Goal: Information Seeking & Learning: Learn about a topic

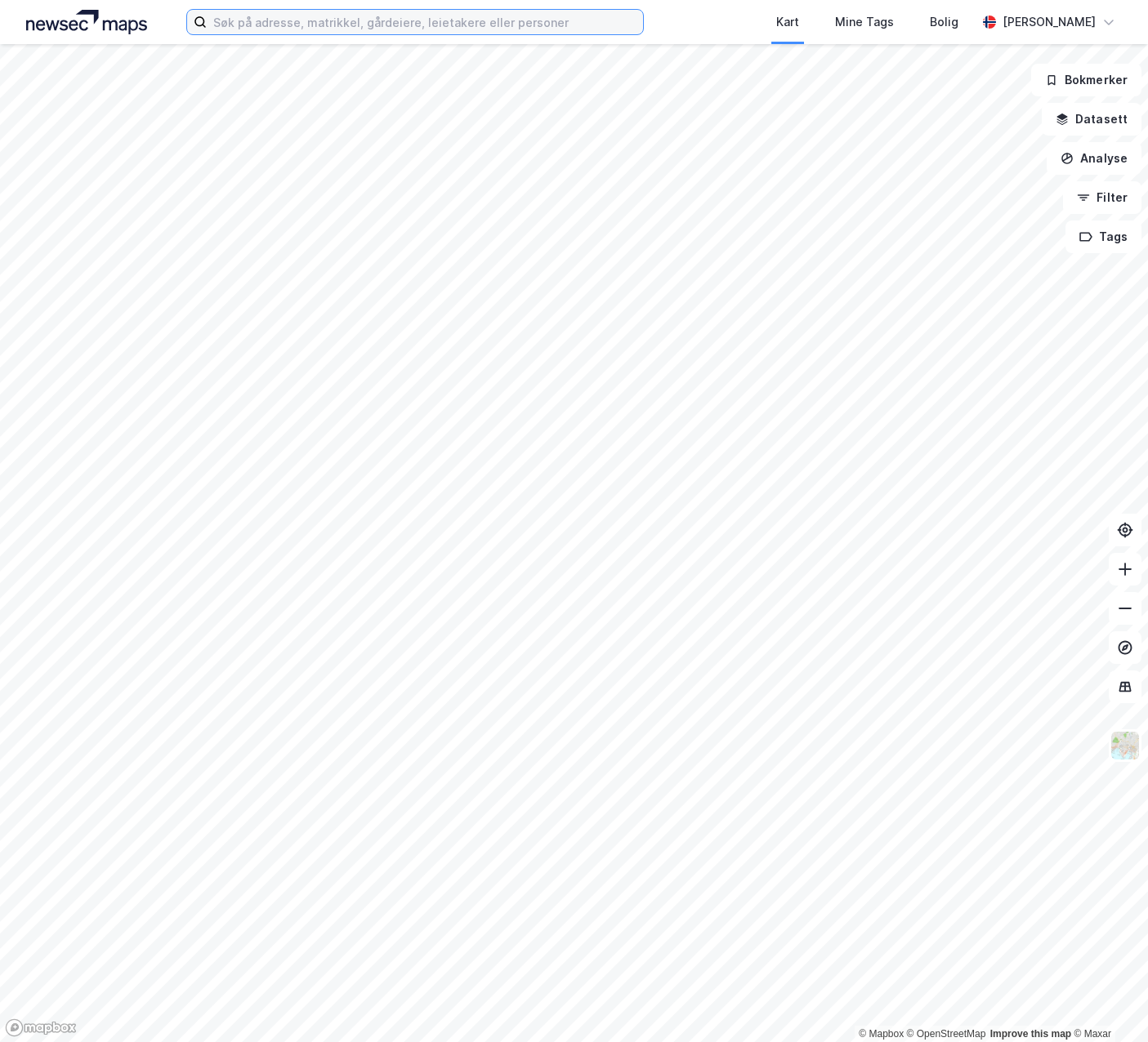
click at [389, 24] on input at bounding box center [425, 22] width 437 height 24
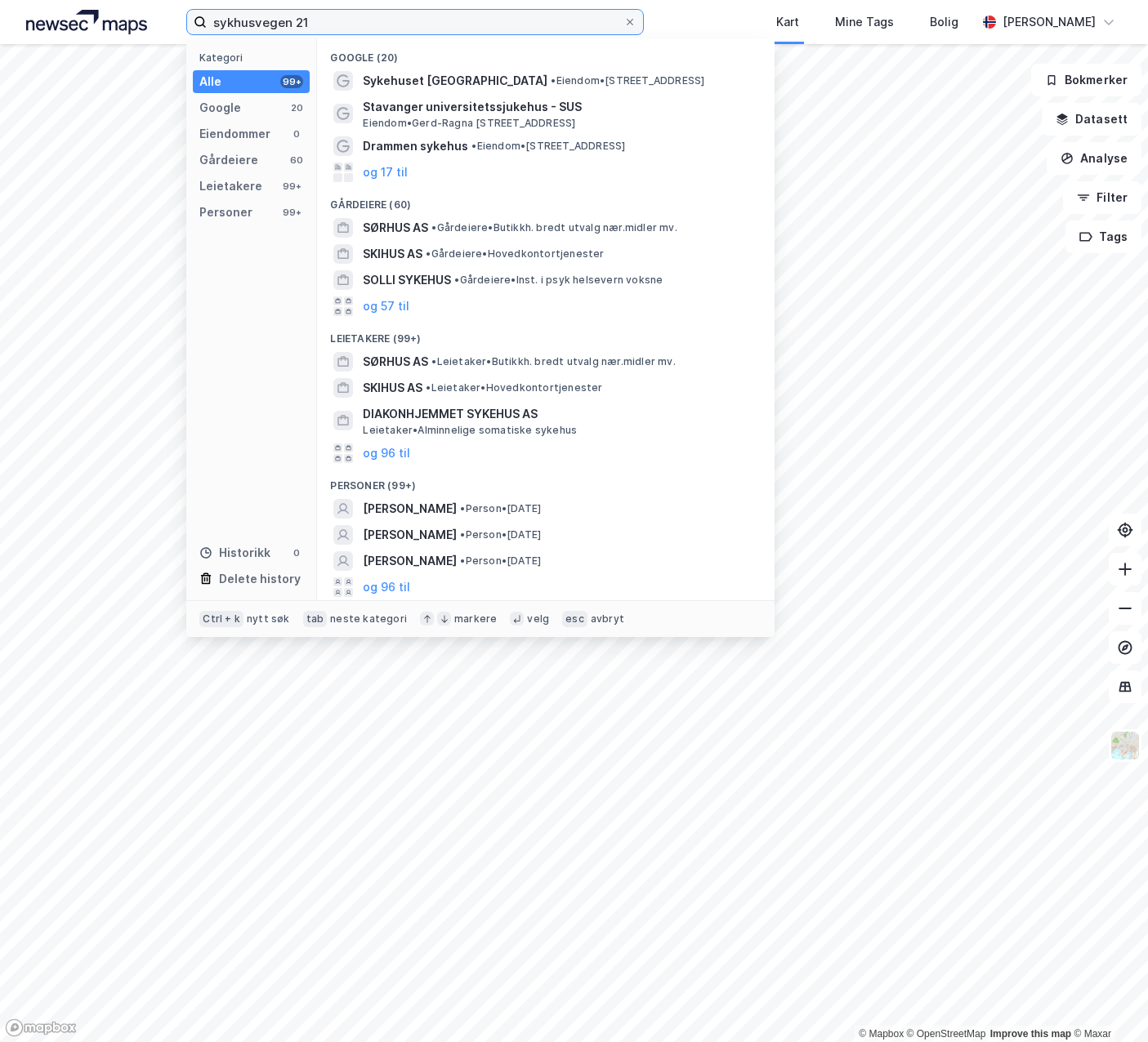
type input "sykhusvegen 21"
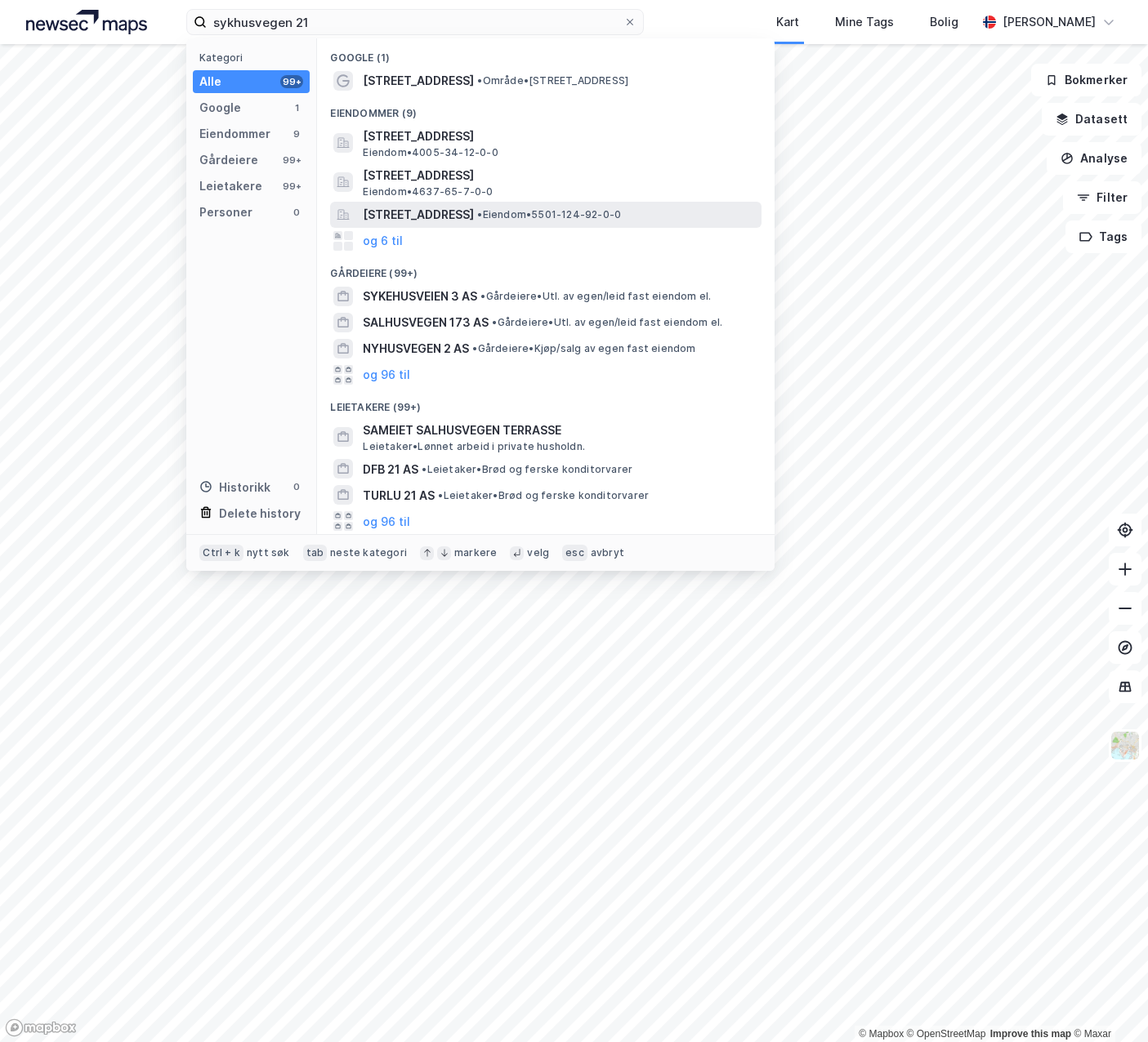
click at [428, 215] on span "[STREET_ADDRESS]" at bounding box center [418, 215] width 111 height 20
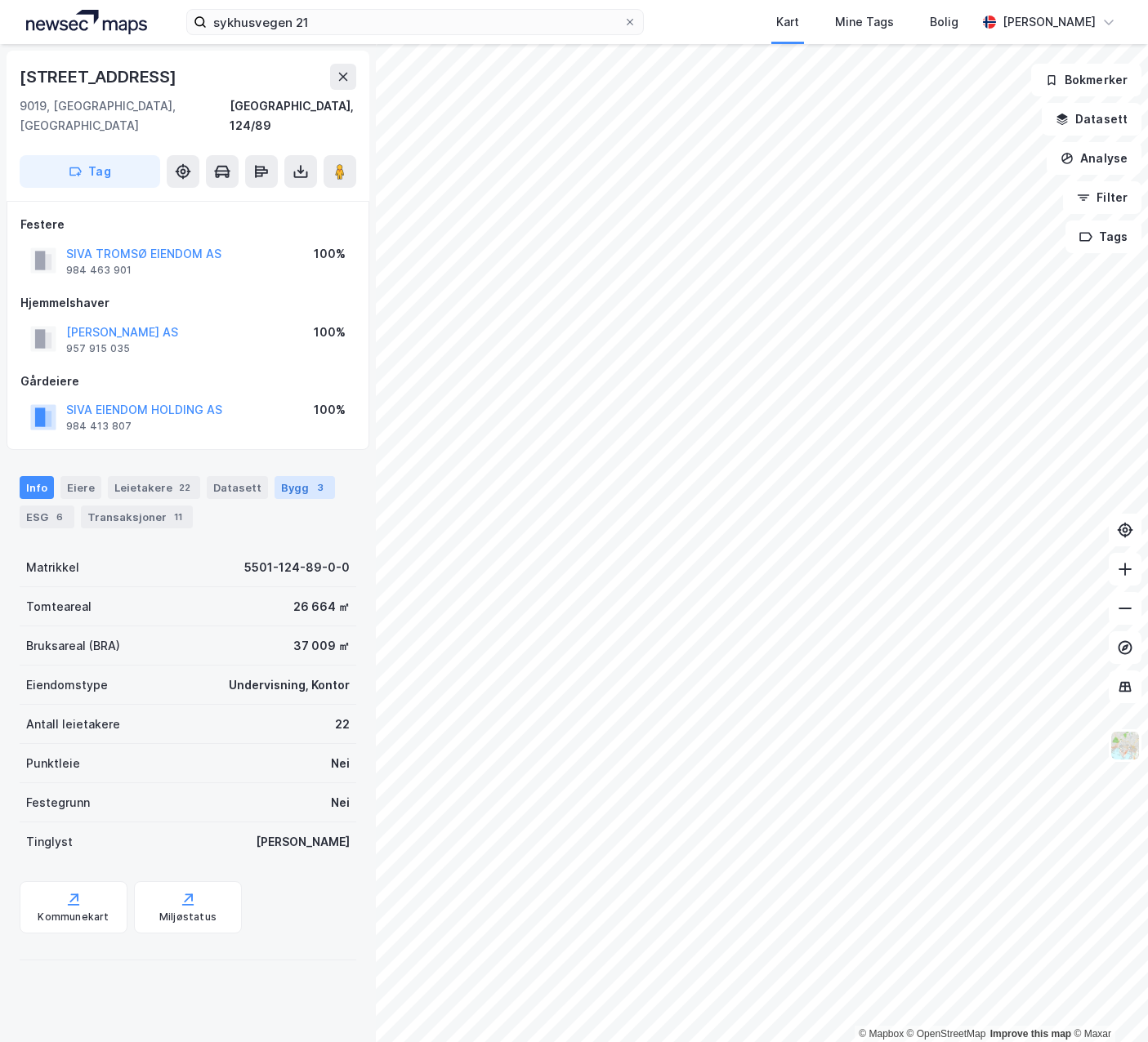
click at [294, 476] on div "Bygg 3" at bounding box center [305, 487] width 61 height 23
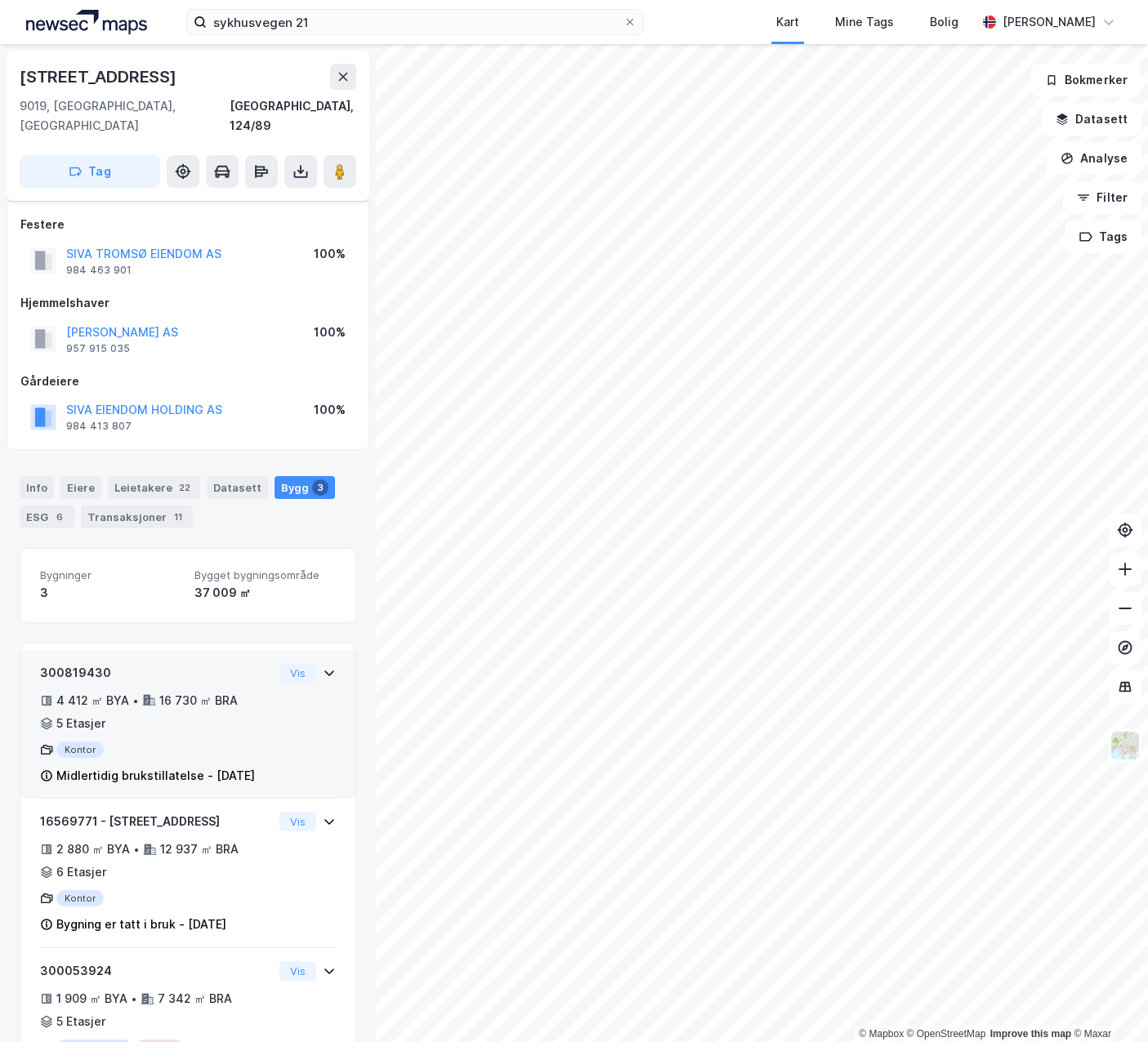
scroll to position [81, 0]
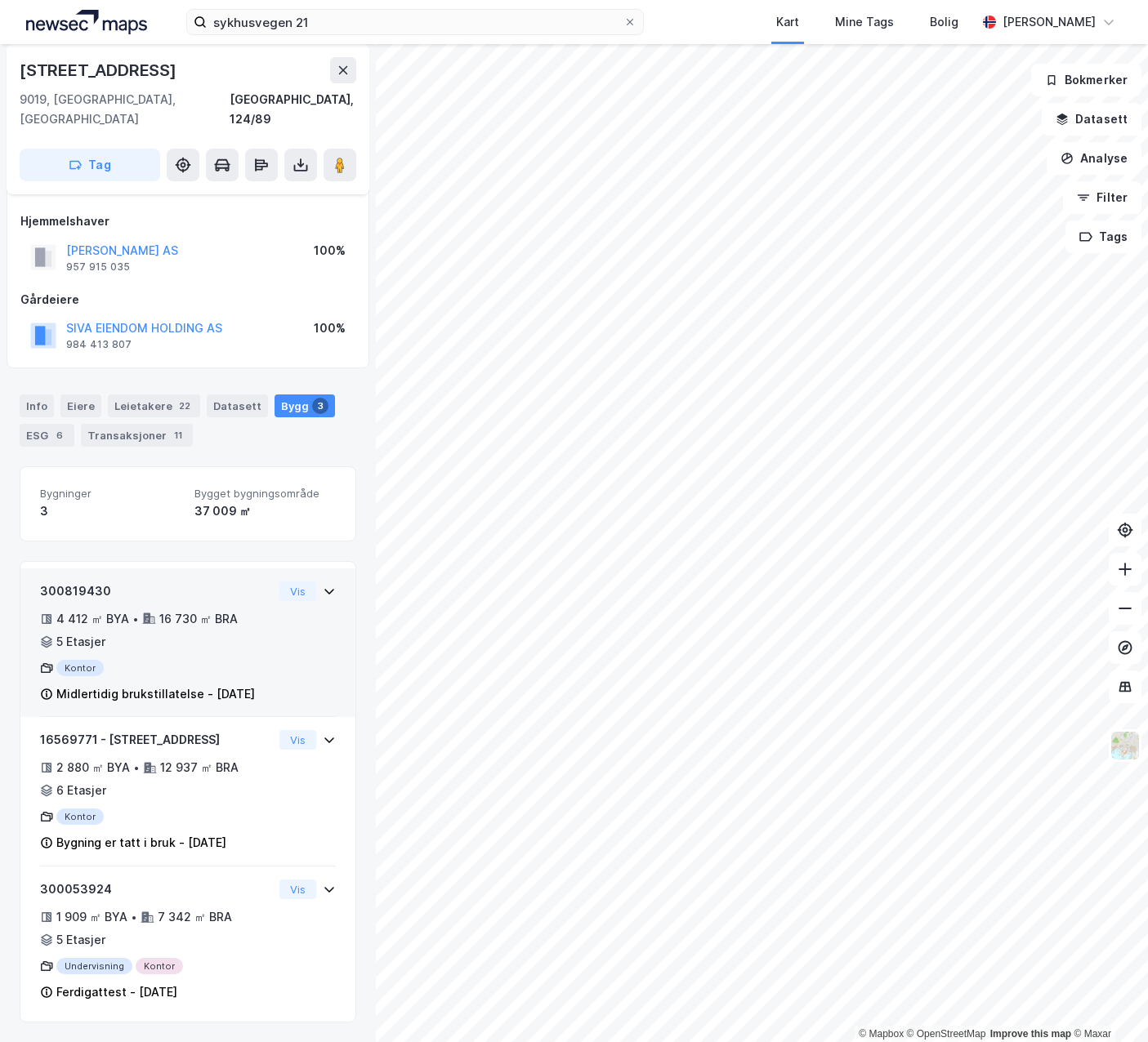
click at [323, 585] on icon at bounding box center [329, 591] width 13 height 13
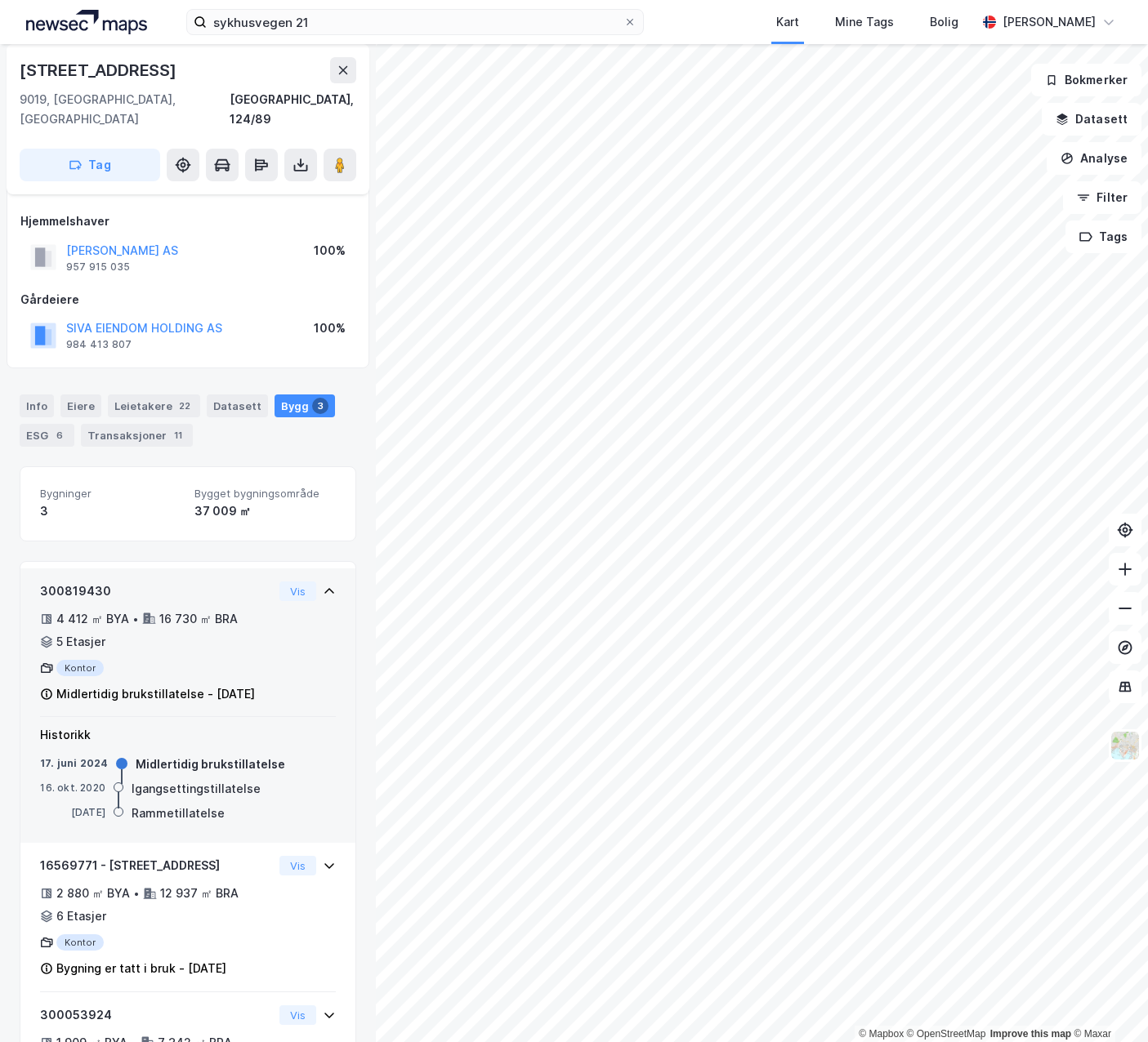
click at [150, 612] on div "4 412 ㎡ BYA • 16 730 ㎡ BRA • 5 Etasjer" at bounding box center [156, 630] width 233 height 42
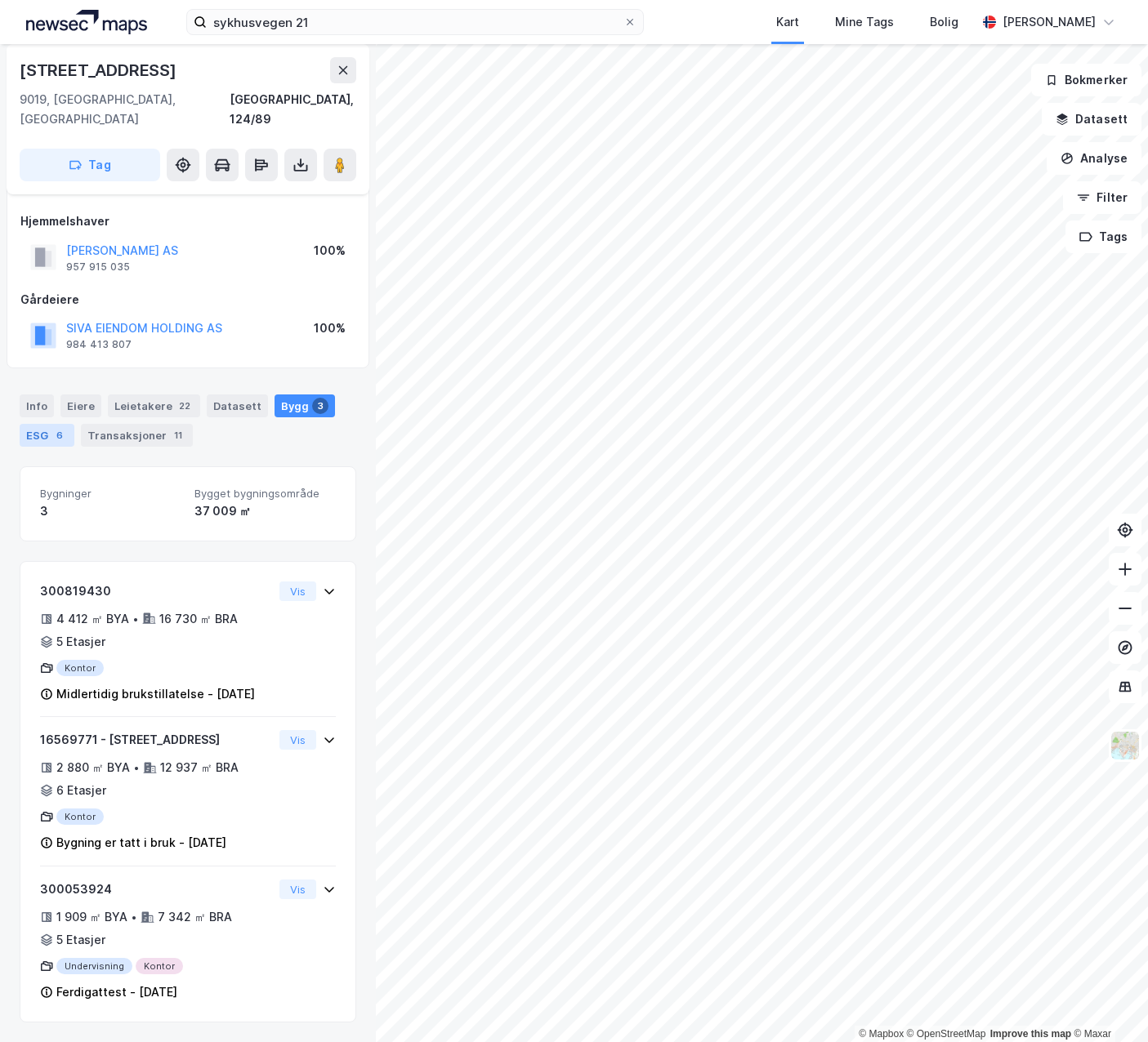
click at [52, 427] on div "6" at bounding box center [60, 436] width 16 height 16
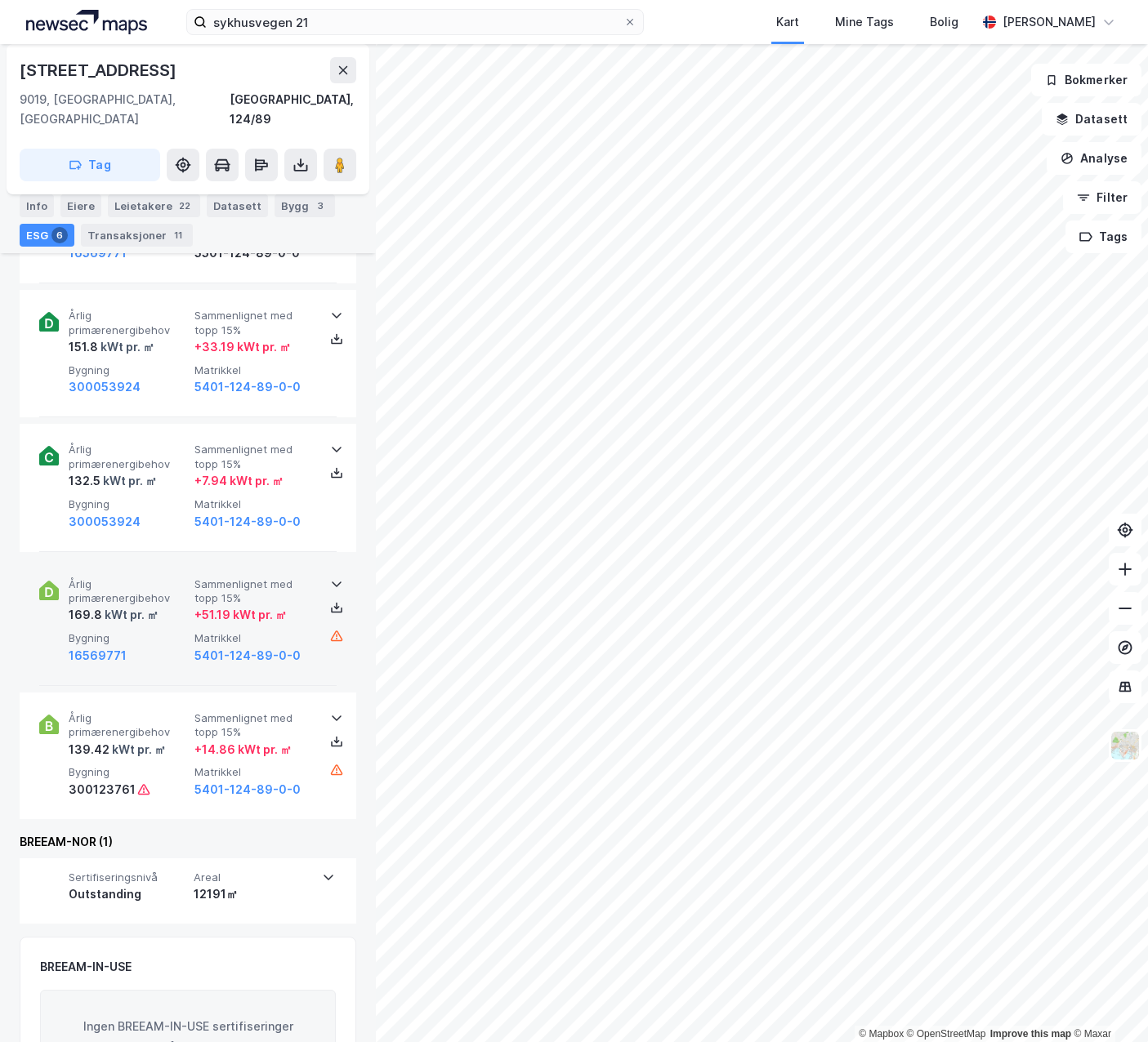
scroll to position [849, 0]
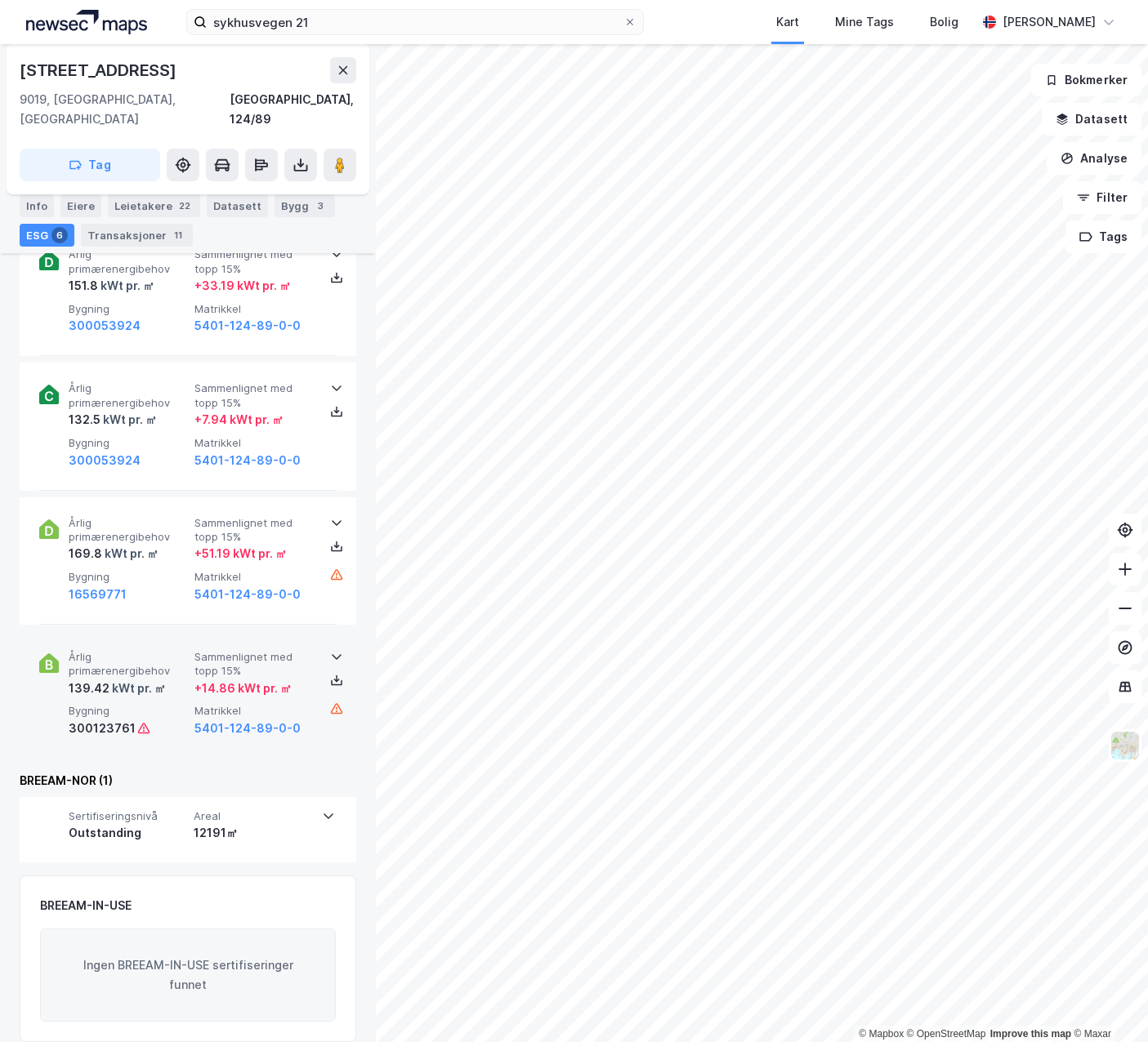
click at [166, 679] on div "139.42 kWt pr. ㎡" at bounding box center [128, 689] width 119 height 20
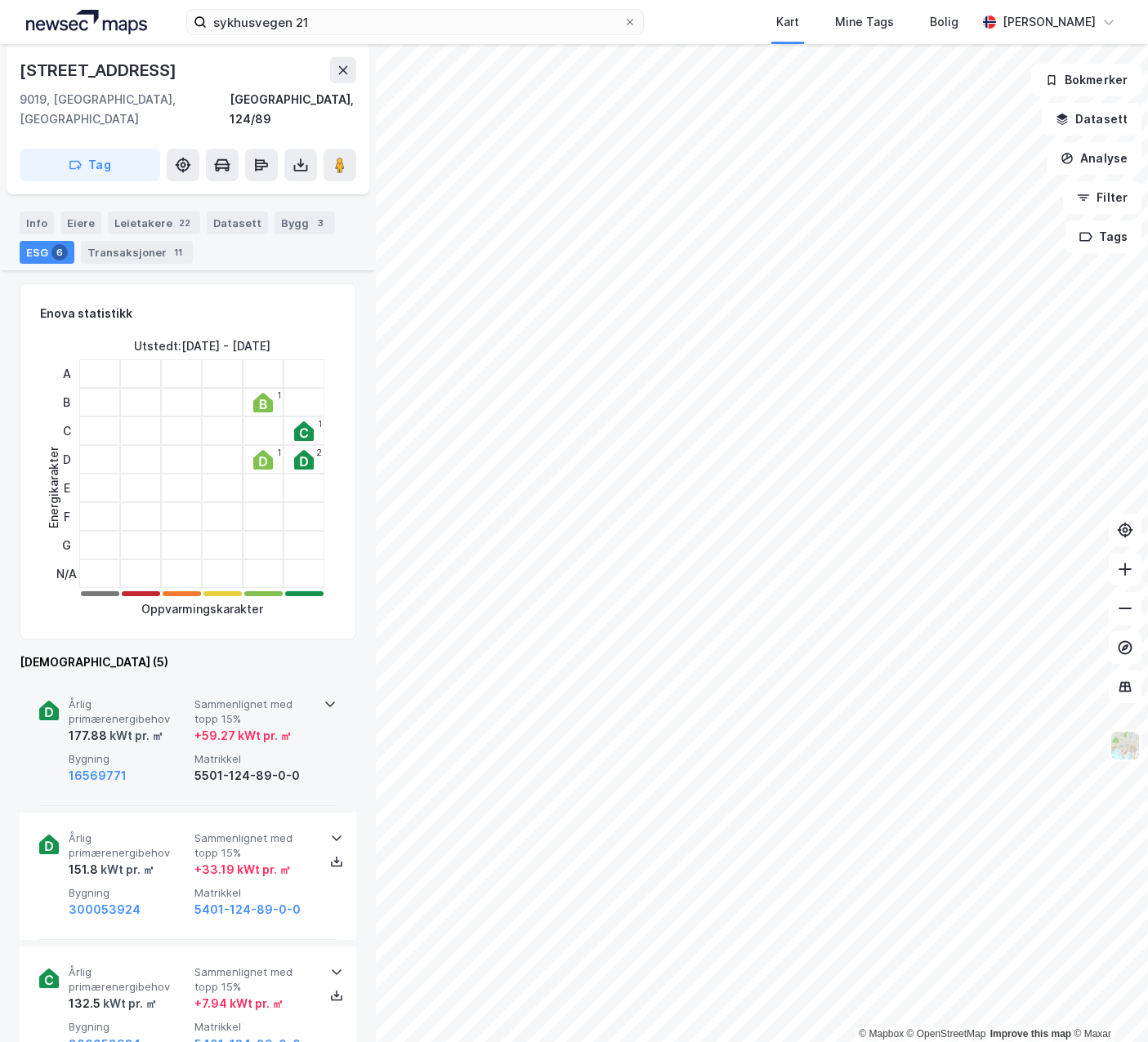
scroll to position [195, 0]
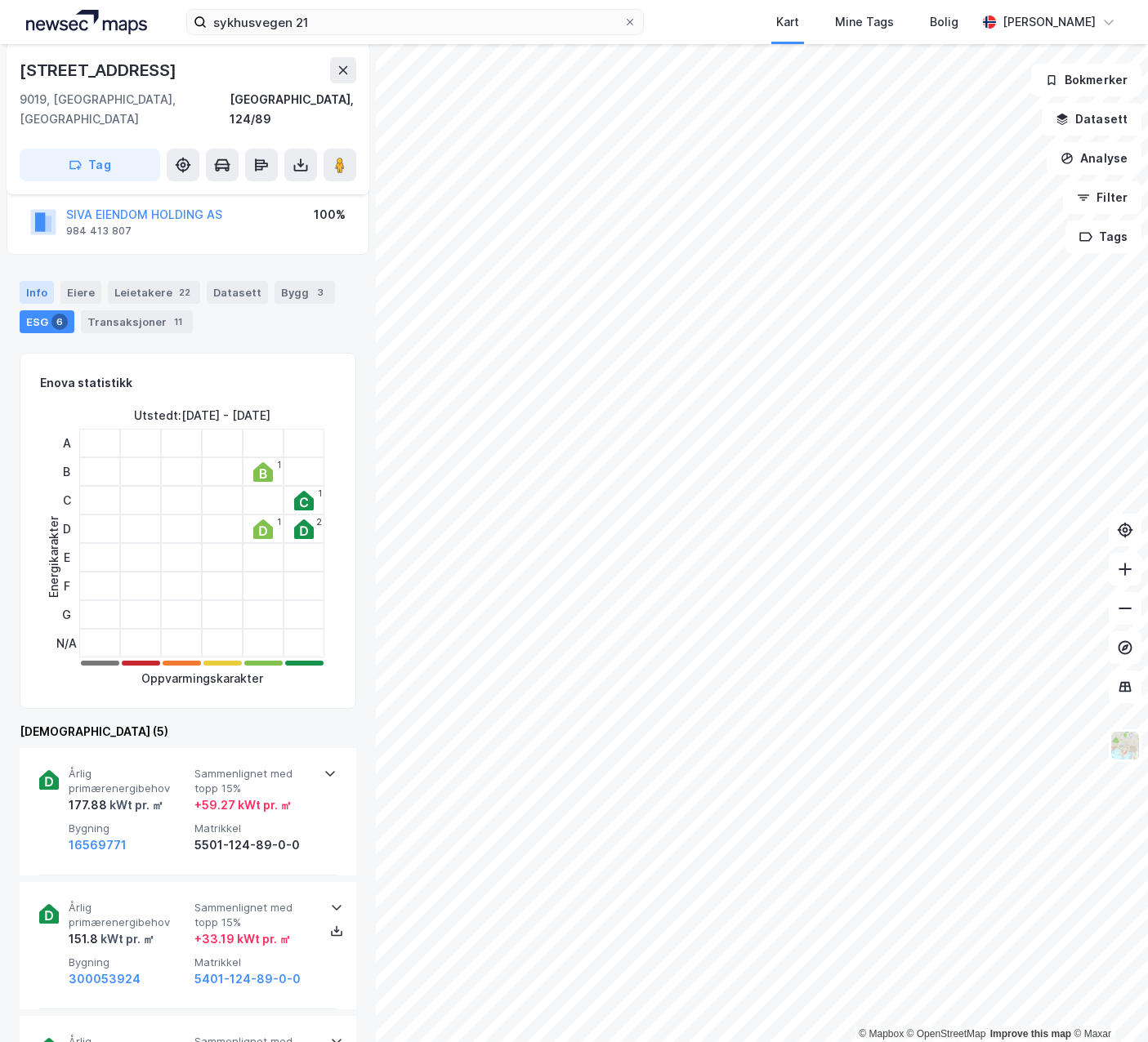
click at [42, 281] on div "Info" at bounding box center [37, 292] width 34 height 23
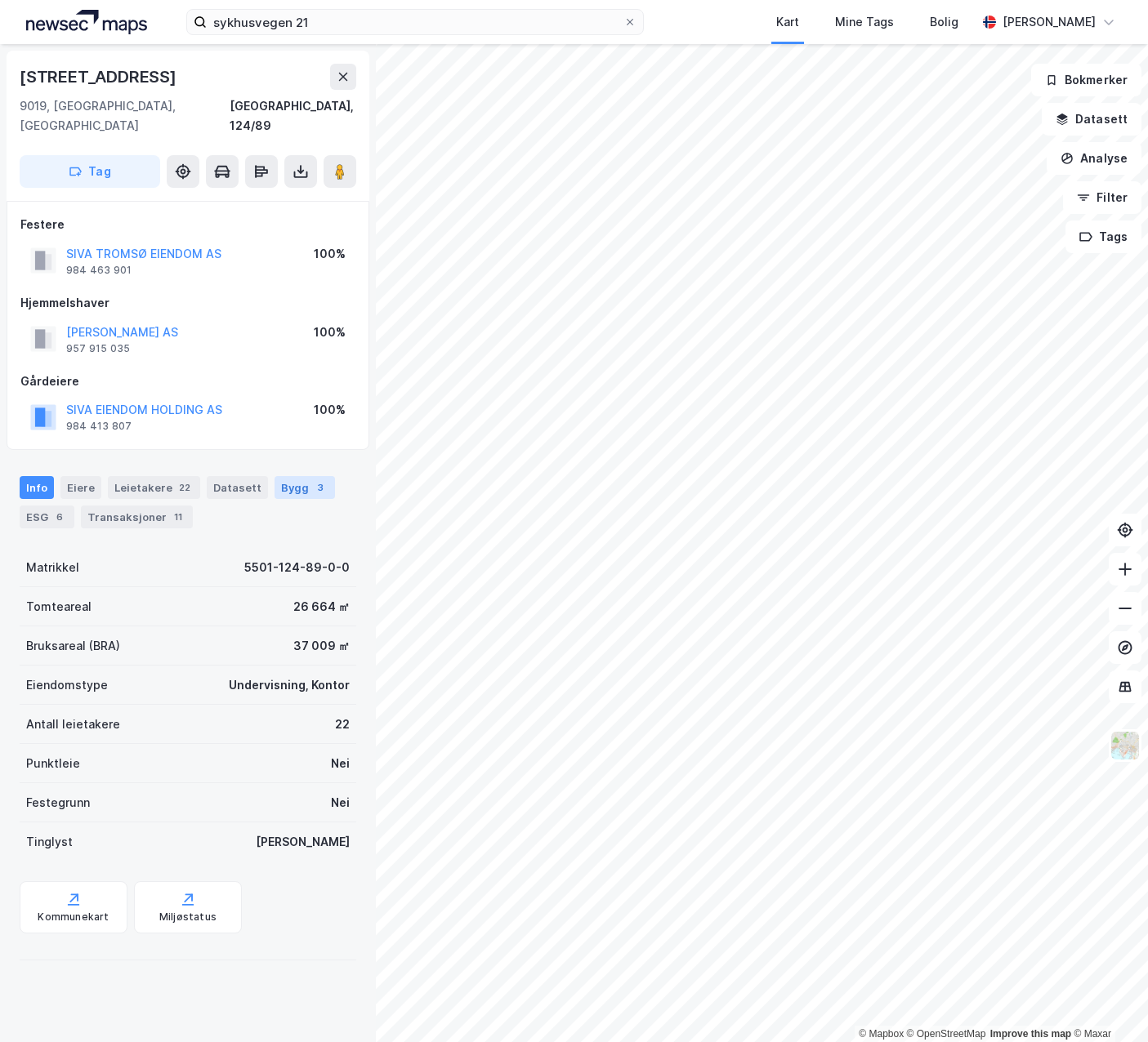
click at [280, 476] on div "Bygg 3" at bounding box center [305, 487] width 61 height 23
